Goal: Task Accomplishment & Management: Complete application form

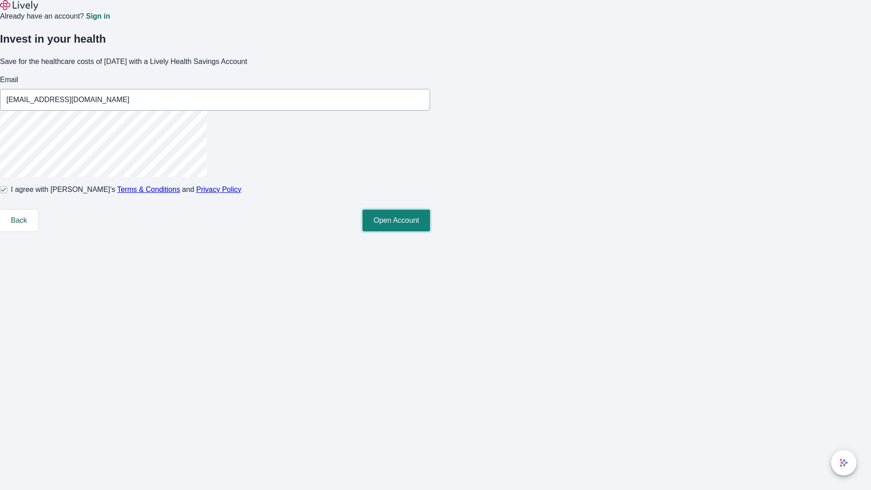
click at [430, 231] on button "Open Account" at bounding box center [396, 221] width 68 height 22
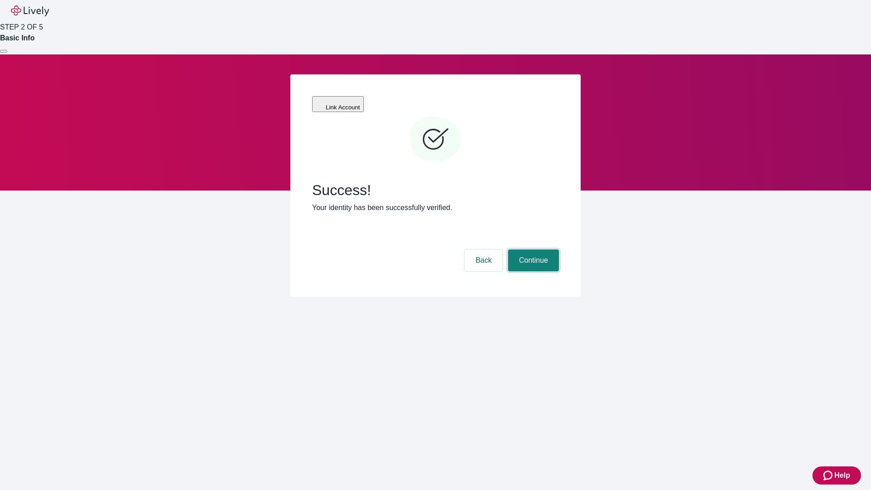
click at [532, 249] on button "Continue" at bounding box center [533, 260] width 51 height 22
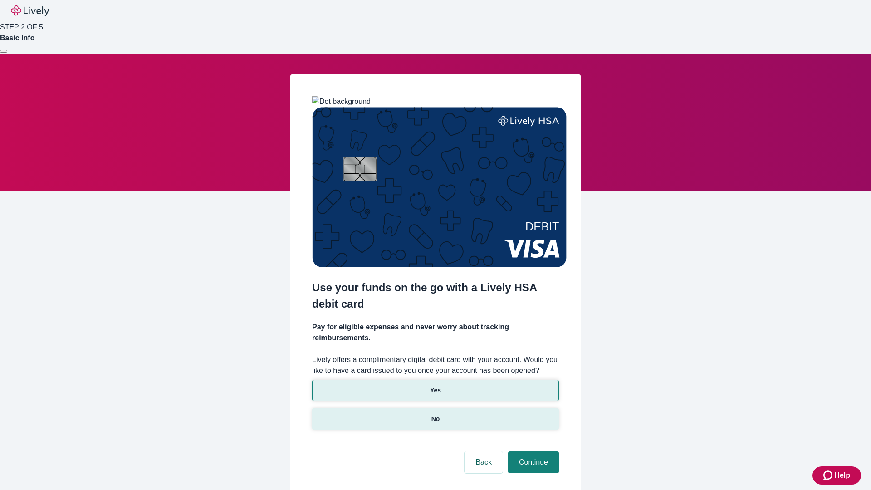
click at [435, 414] on p "No" at bounding box center [435, 419] width 9 height 10
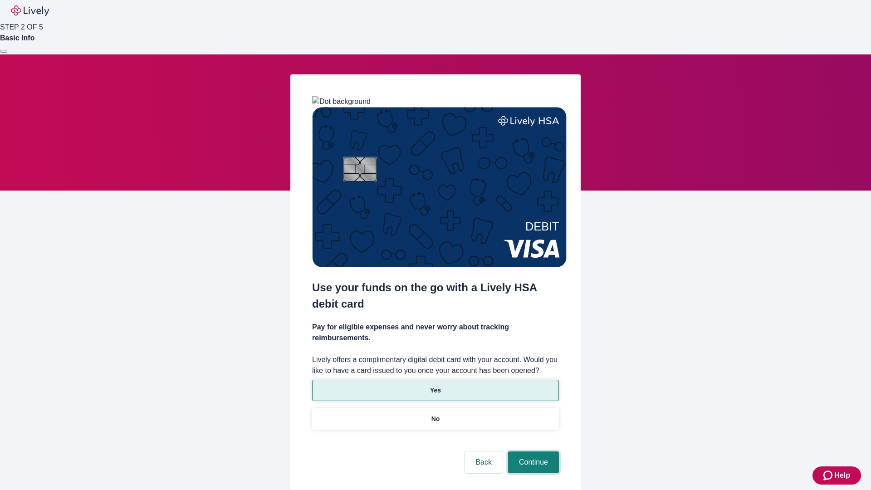
click at [532, 451] on button "Continue" at bounding box center [533, 462] width 51 height 22
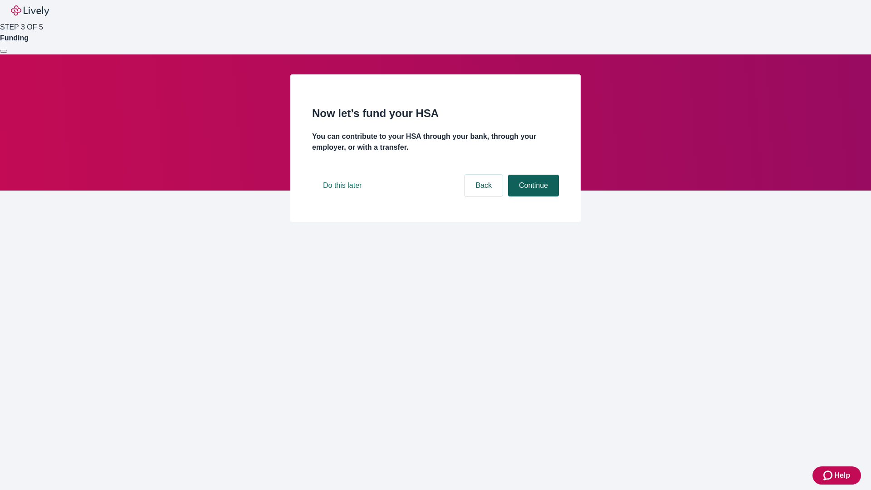
click at [532, 196] on button "Continue" at bounding box center [533, 186] width 51 height 22
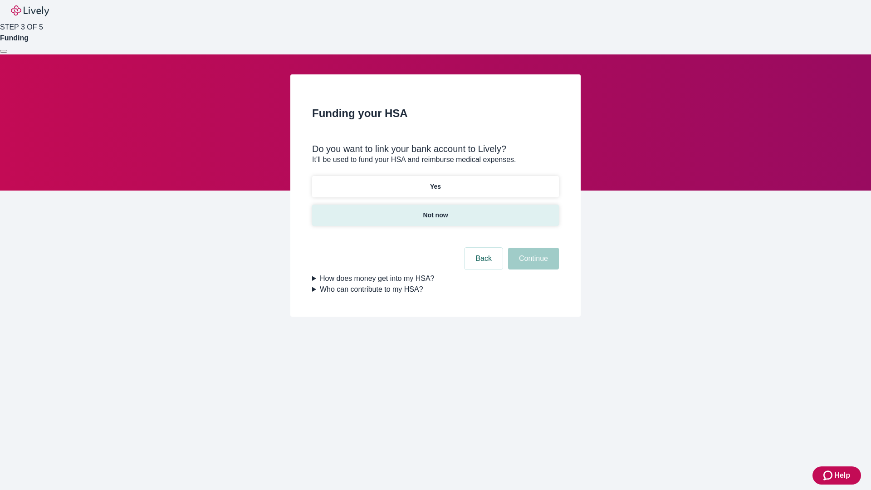
click at [435, 210] on p "Not now" at bounding box center [435, 215] width 25 height 10
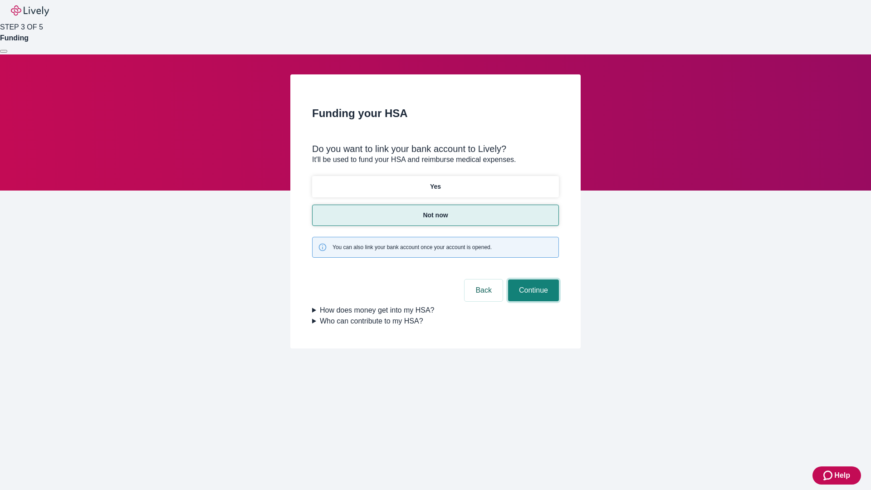
click at [532, 279] on button "Continue" at bounding box center [533, 290] width 51 height 22
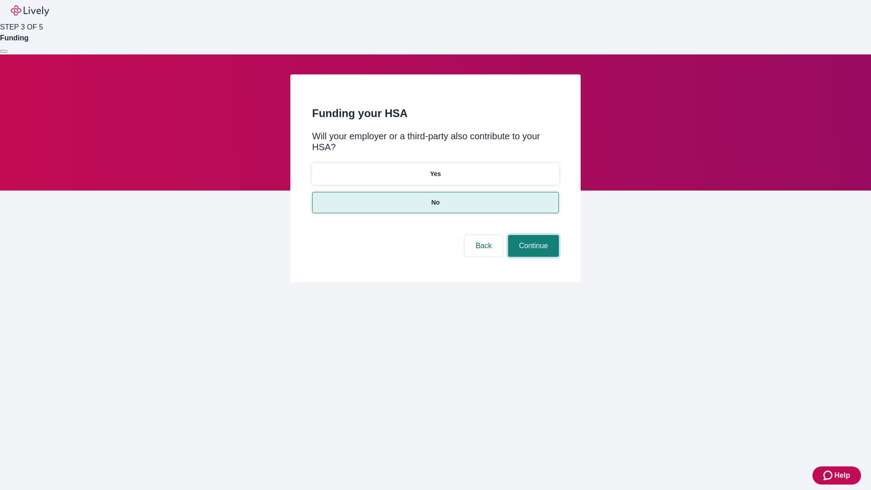
click at [532, 235] on button "Continue" at bounding box center [533, 246] width 51 height 22
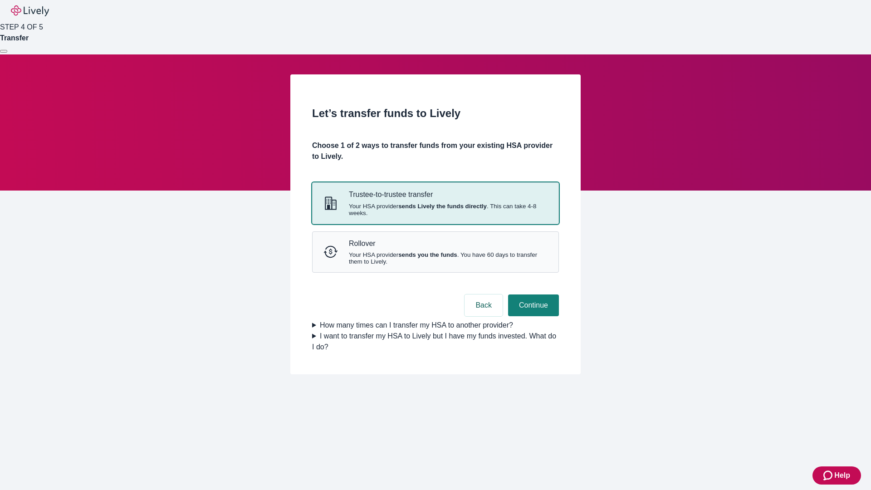
click at [435, 210] on strong "sends Lively the funds directly" at bounding box center [442, 206] width 88 height 7
click at [532, 316] on button "Continue" at bounding box center [533, 305] width 51 height 22
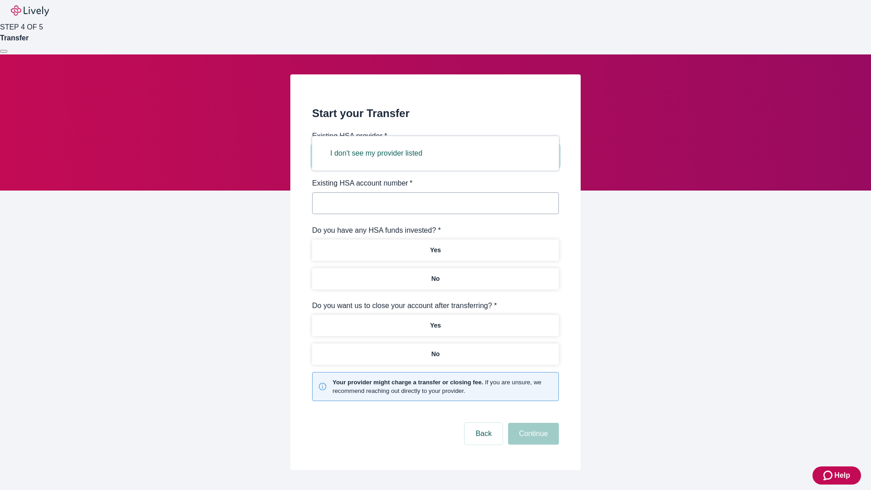
click at [379, 153] on button "I don't see my provider listed" at bounding box center [376, 153] width 114 height 22
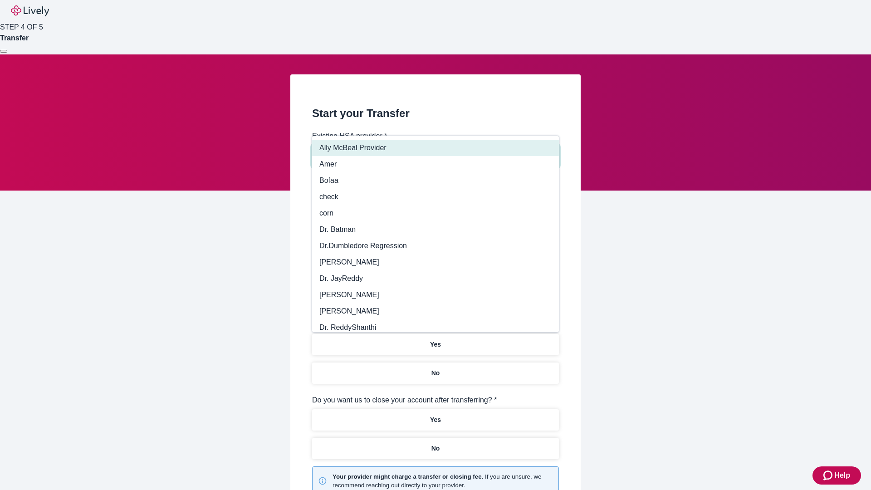
type input "Other"
type input "Health Equity"
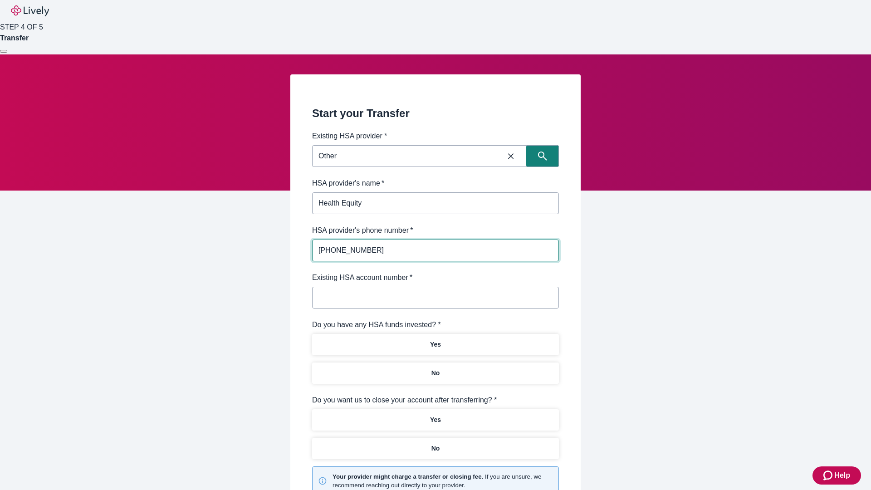
type input "(434) 343-4344"
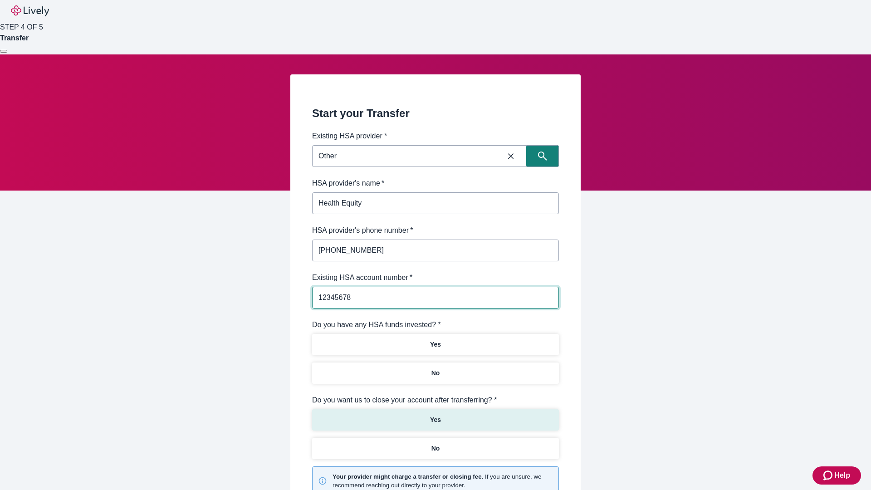
type input "12345678"
click at [435, 368] on p "No" at bounding box center [435, 373] width 9 height 10
click at [435, 415] on p "Yes" at bounding box center [435, 420] width 11 height 10
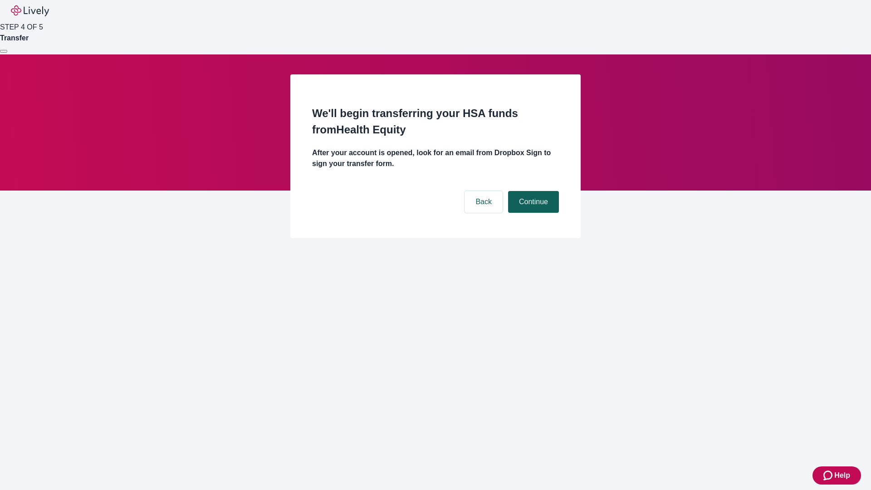
click at [532, 191] on button "Continue" at bounding box center [533, 202] width 51 height 22
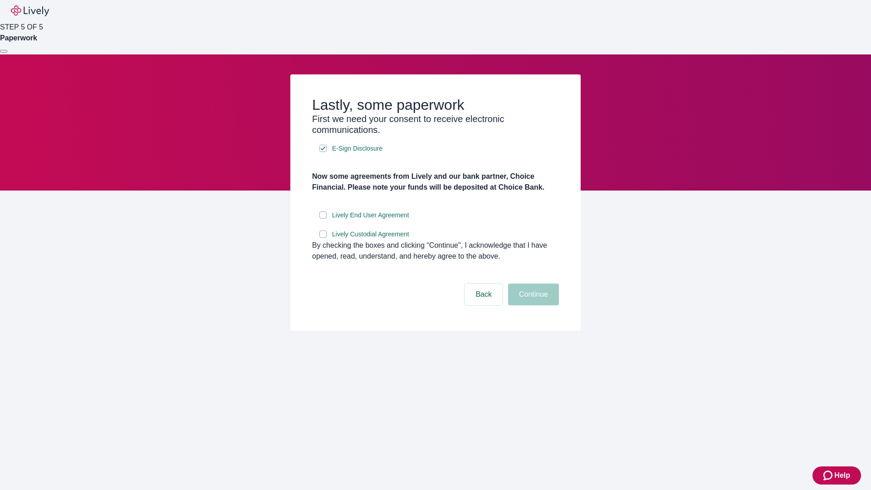
click at [323, 219] on input "Lively End User Agreement" at bounding box center [322, 214] width 7 height 7
checkbox input "true"
click at [323, 238] on input "Lively Custodial Agreement" at bounding box center [322, 233] width 7 height 7
checkbox input "true"
click at [532, 305] on button "Continue" at bounding box center [533, 295] width 51 height 22
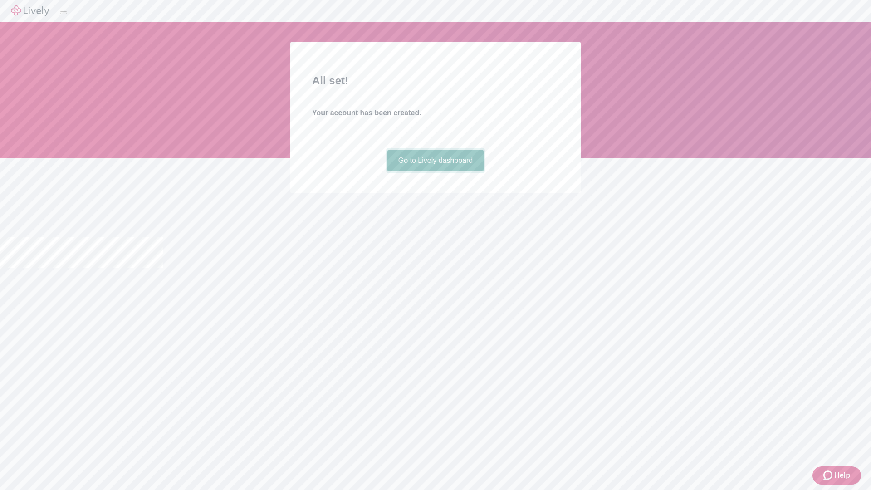
click at [435, 171] on link "Go to Lively dashboard" at bounding box center [435, 161] width 97 height 22
